Goal: Task Accomplishment & Management: Use online tool/utility

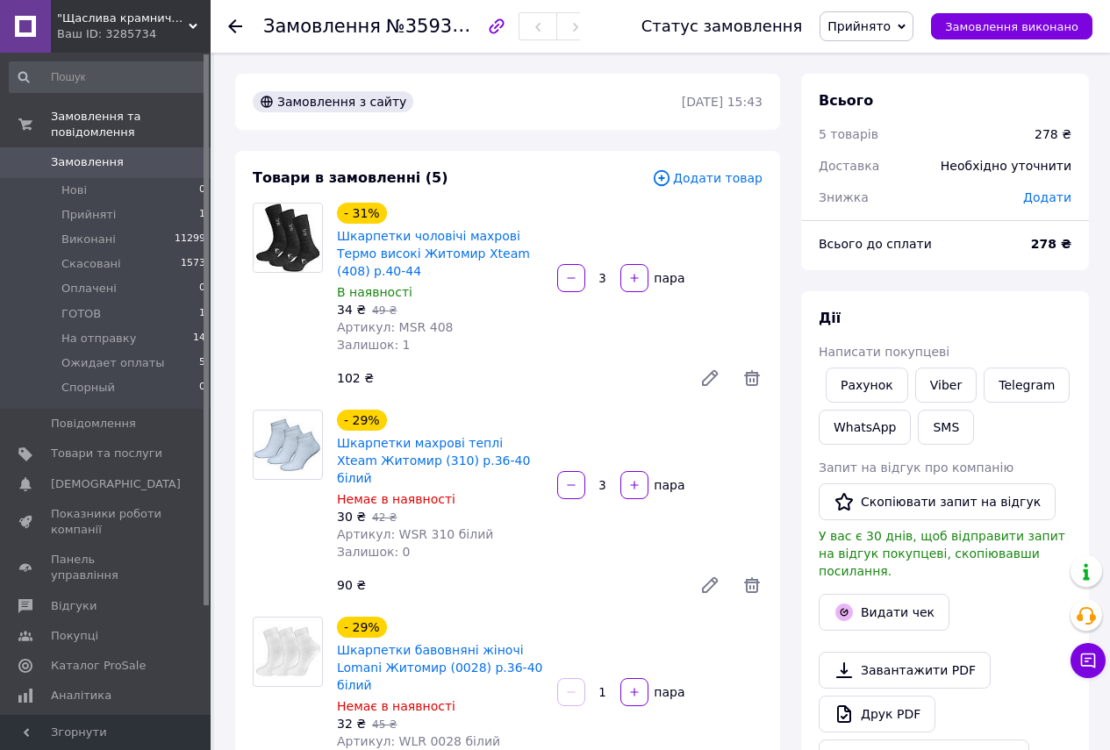
click at [884, 19] on span "Прийнято" at bounding box center [859, 26] width 63 height 14
click at [868, 139] on li "ГОТОВ" at bounding box center [881, 140] width 121 height 26
click at [869, 600] on button "Видати чек" at bounding box center [884, 612] width 131 height 37
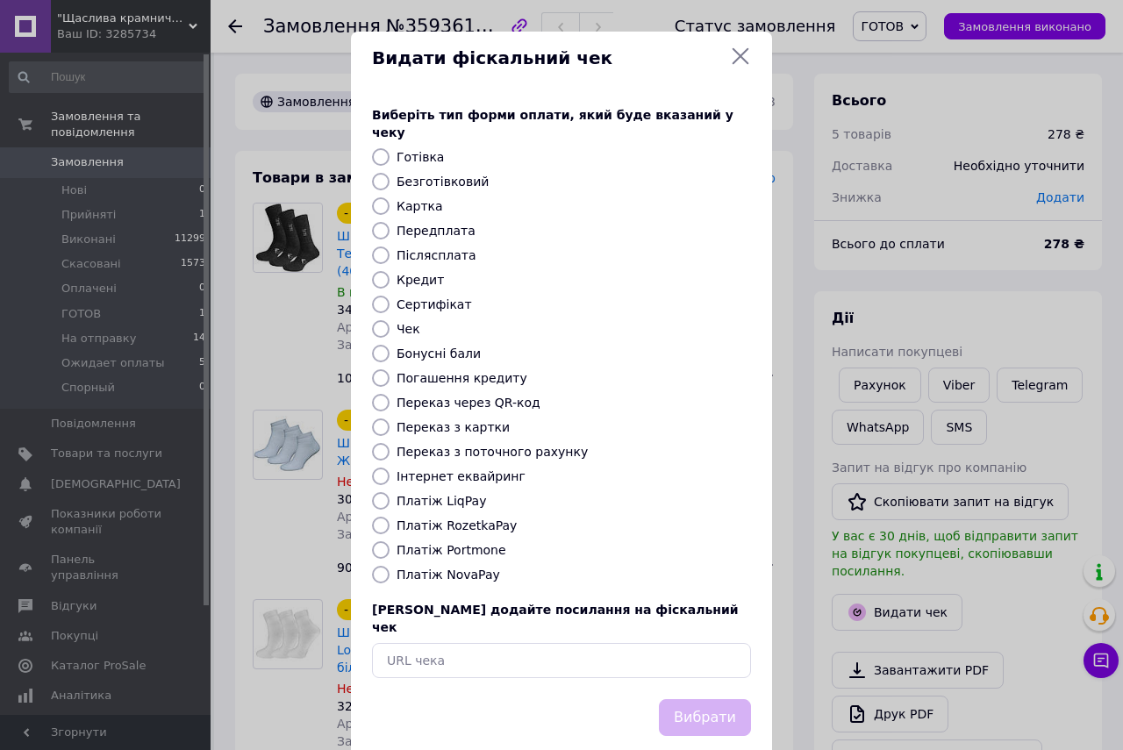
click at [432, 519] on label "Платіж RozetkaPay" at bounding box center [457, 526] width 120 height 14
click at [390, 517] on input "Платіж RozetkaPay" at bounding box center [381, 526] width 18 height 18
radio input "true"
click at [424, 420] on label "Переказ з картки" at bounding box center [453, 427] width 113 height 14
click at [390, 419] on input "Переказ з картки" at bounding box center [381, 428] width 18 height 18
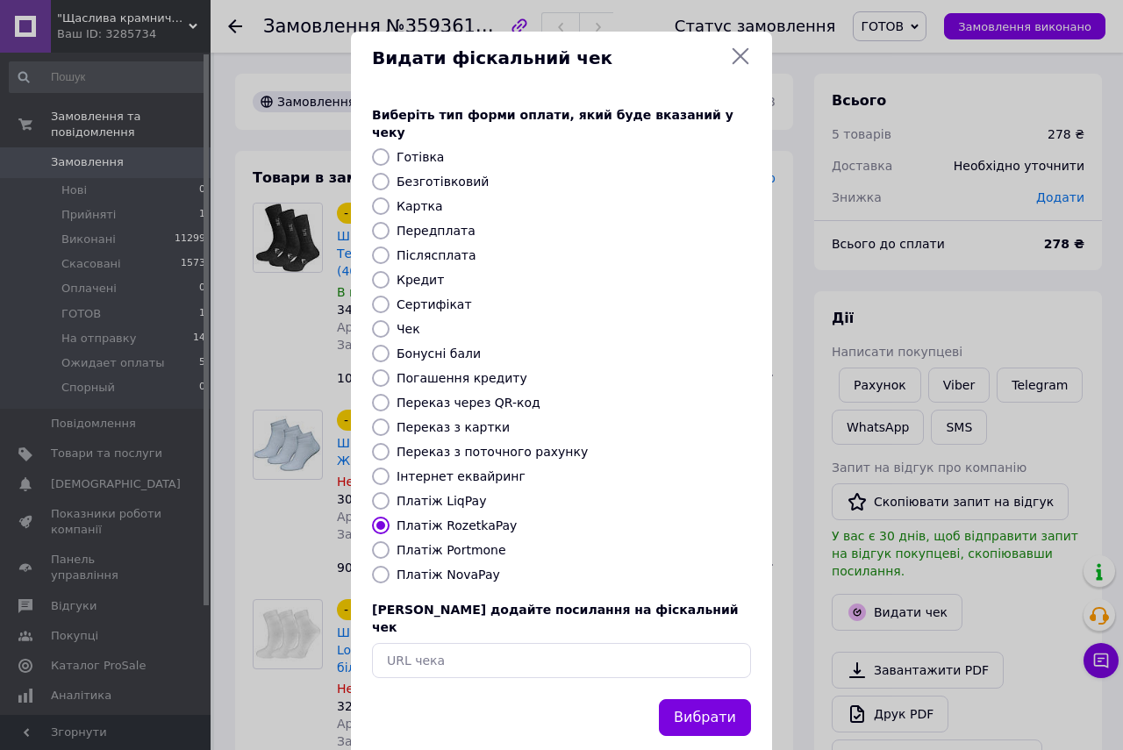
radio input "true"
click at [725, 700] on button "Вибрати" at bounding box center [705, 719] width 92 height 38
